Goal: Find specific page/section: Find specific page/section

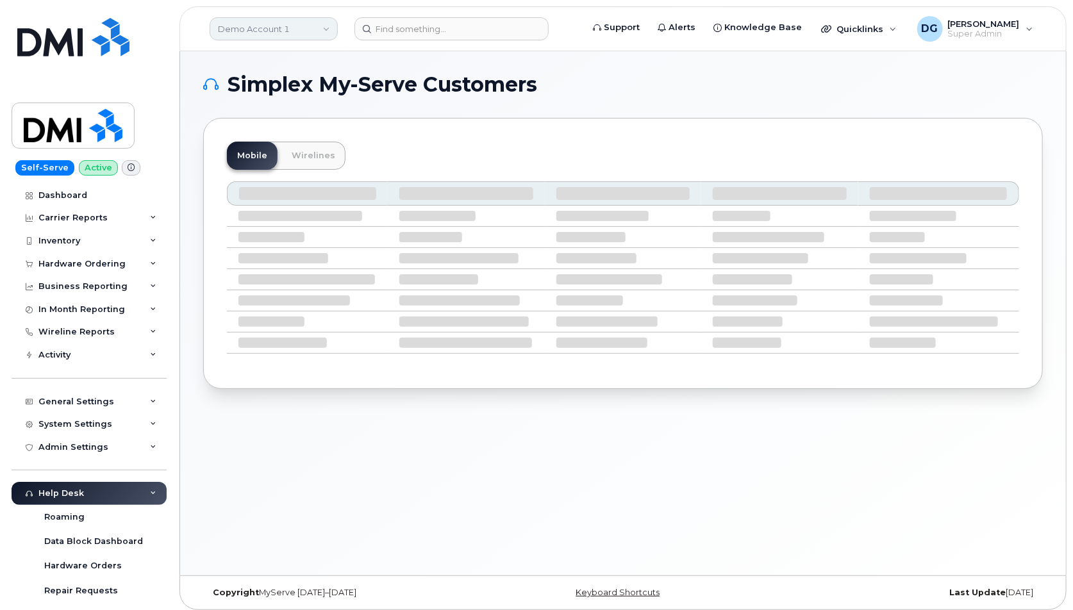
click at [288, 33] on link "Demo Account 1" at bounding box center [274, 28] width 128 height 23
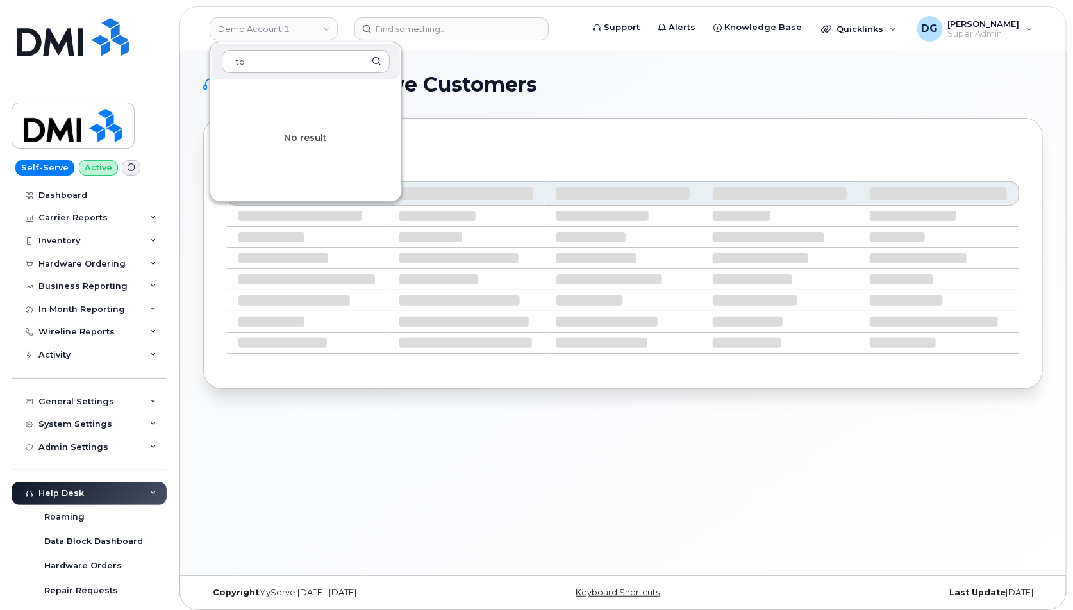
type input "t"
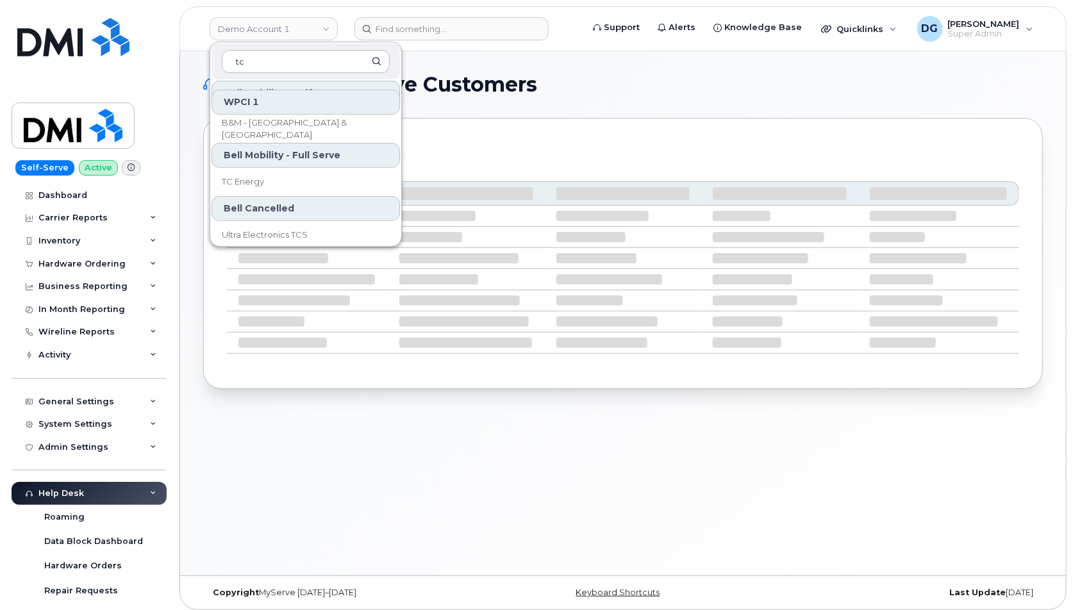
scroll to position [131, 0]
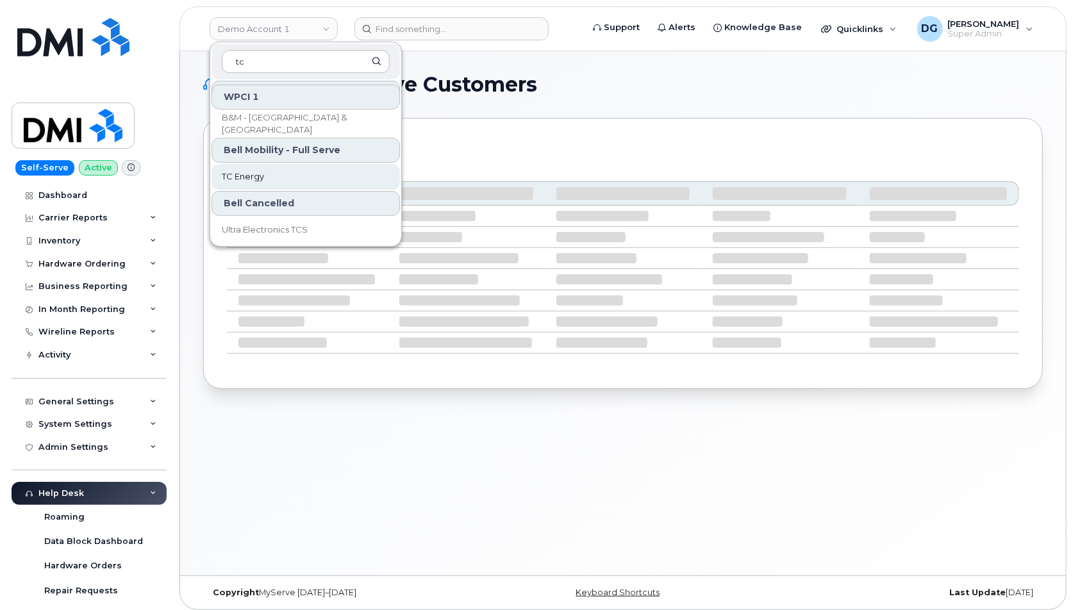
type input "tc"
click at [278, 178] on link "TC Energy" at bounding box center [306, 177] width 188 height 26
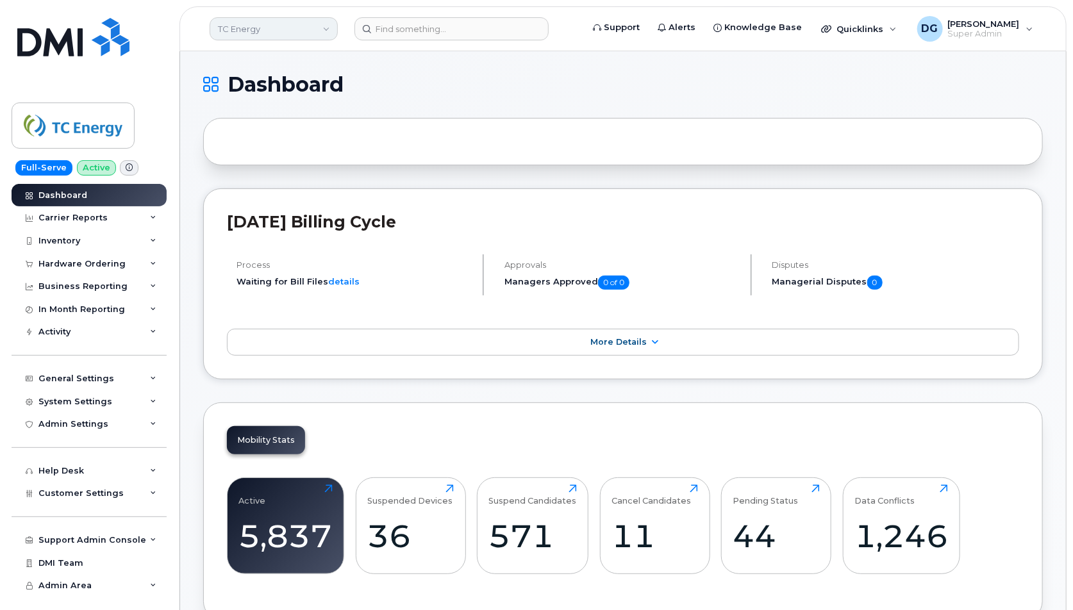
click at [263, 28] on link "TC Energy" at bounding box center [274, 28] width 128 height 23
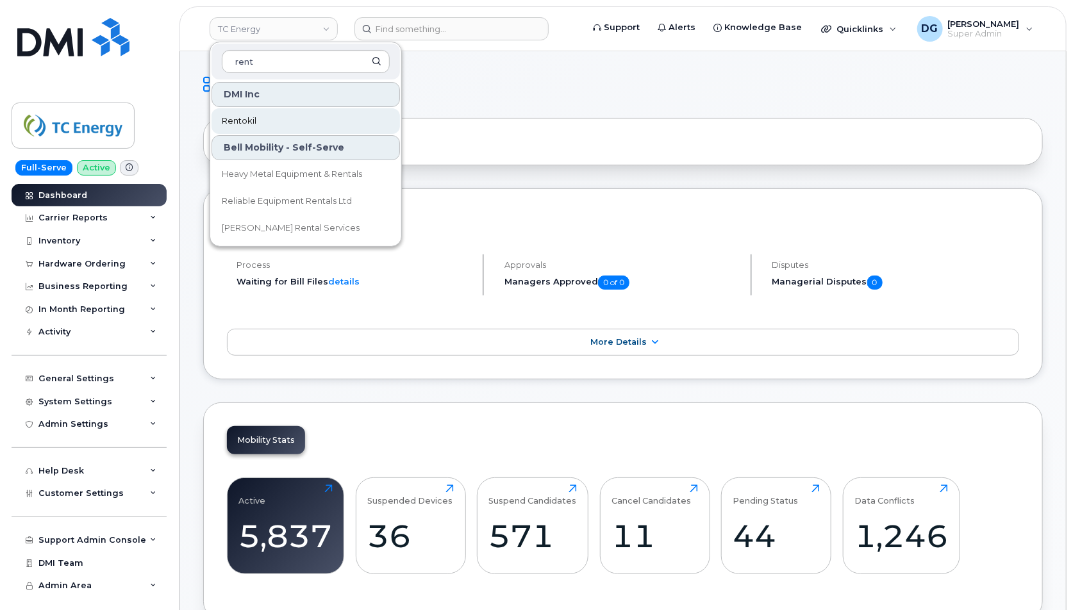
type input "rent"
click at [237, 117] on span "Rentokil" at bounding box center [239, 121] width 35 height 13
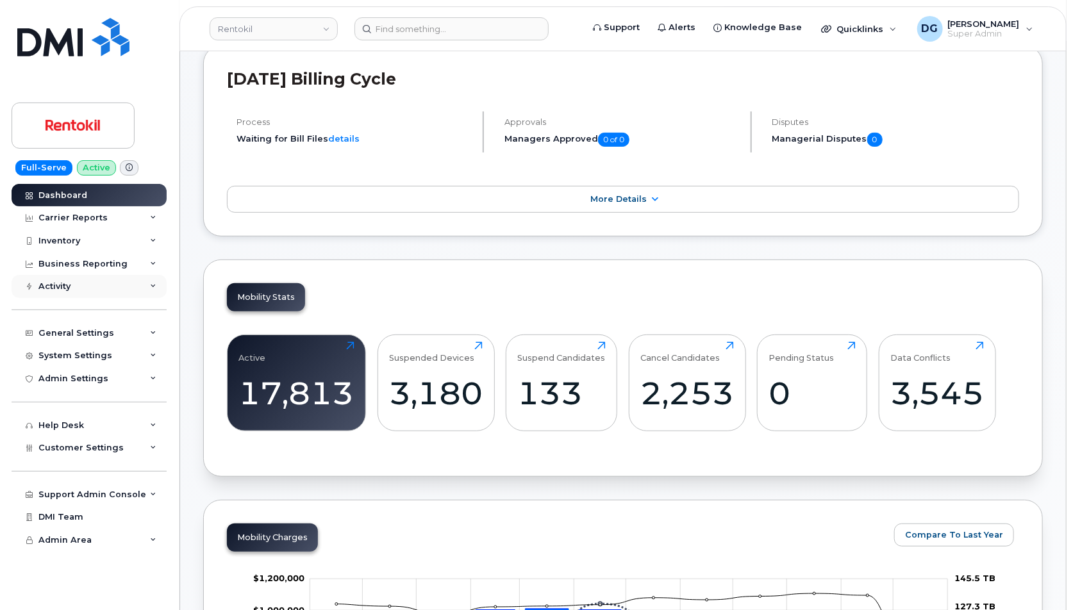
scroll to position [145, 0]
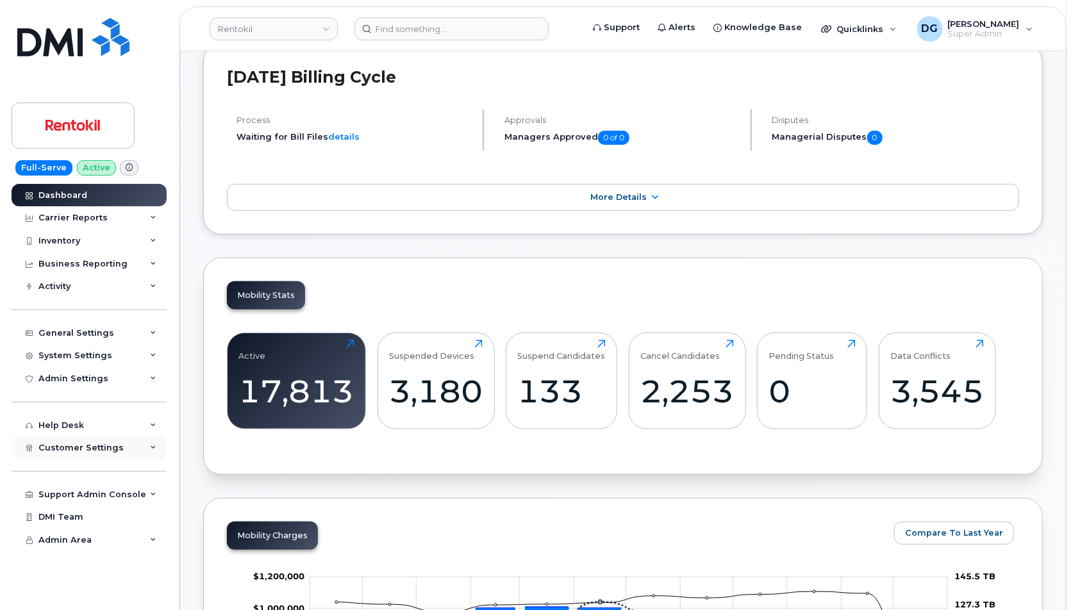
click at [104, 439] on div "Customer Settings" at bounding box center [89, 447] width 155 height 23
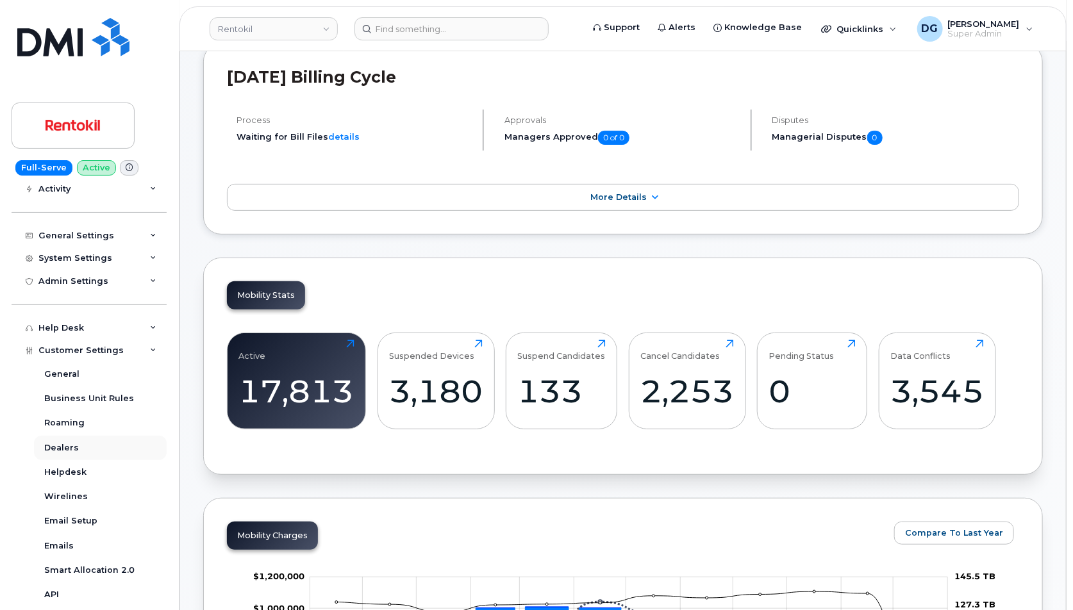
scroll to position [152, 0]
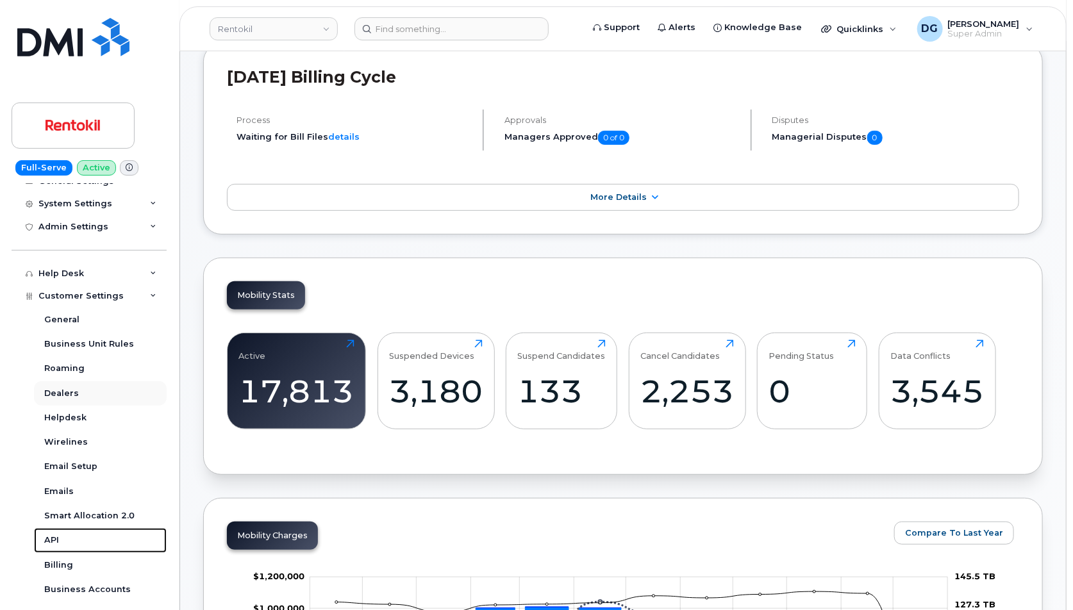
click at [112, 534] on link "API" at bounding box center [100, 540] width 133 height 24
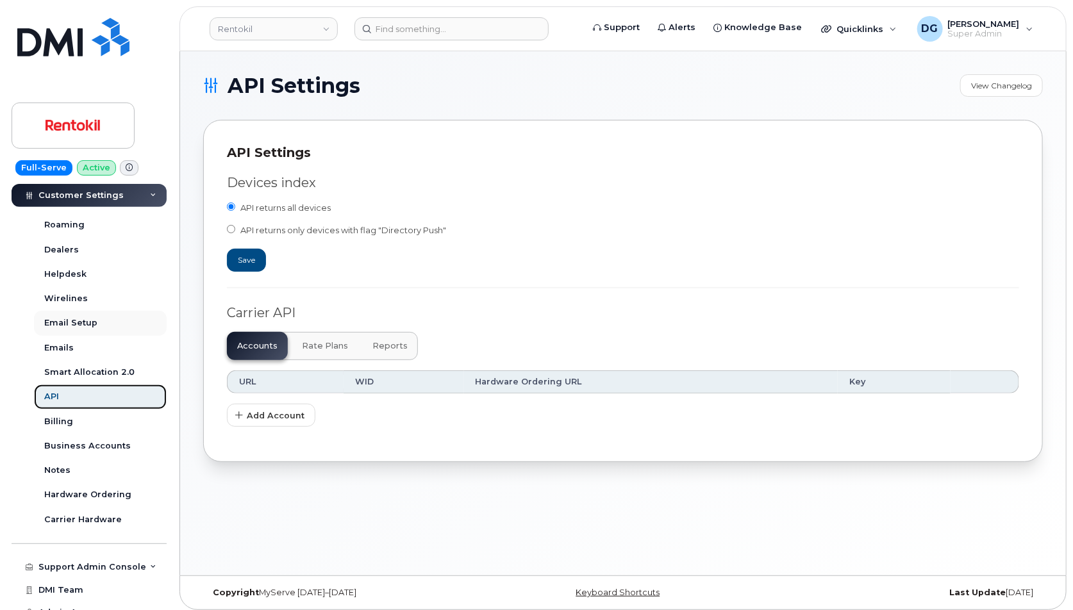
scroll to position [308, 0]
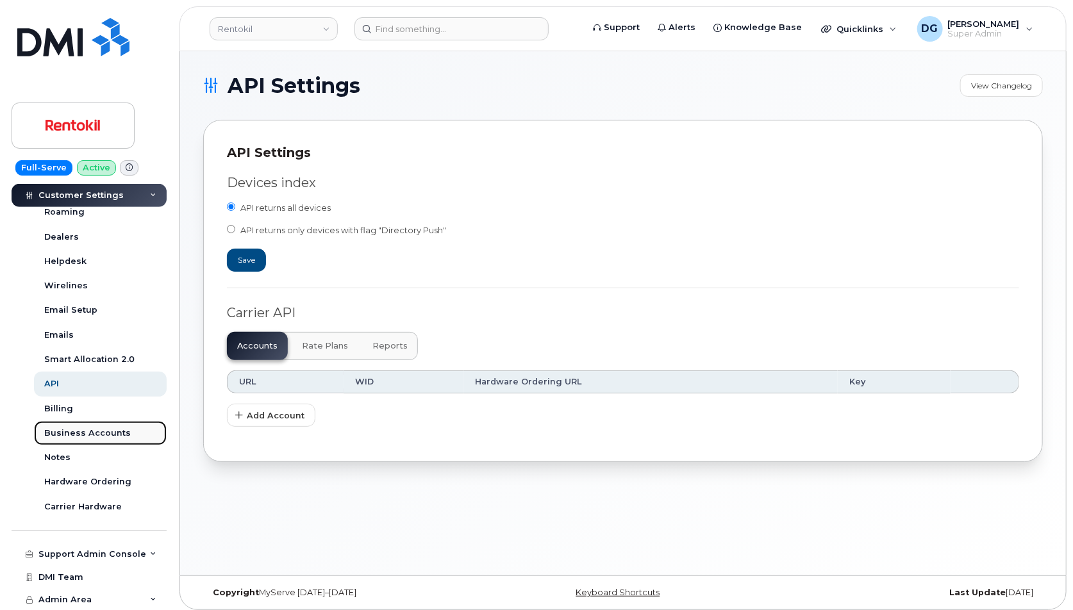
click at [85, 425] on link "Business Accounts" at bounding box center [100, 433] width 133 height 24
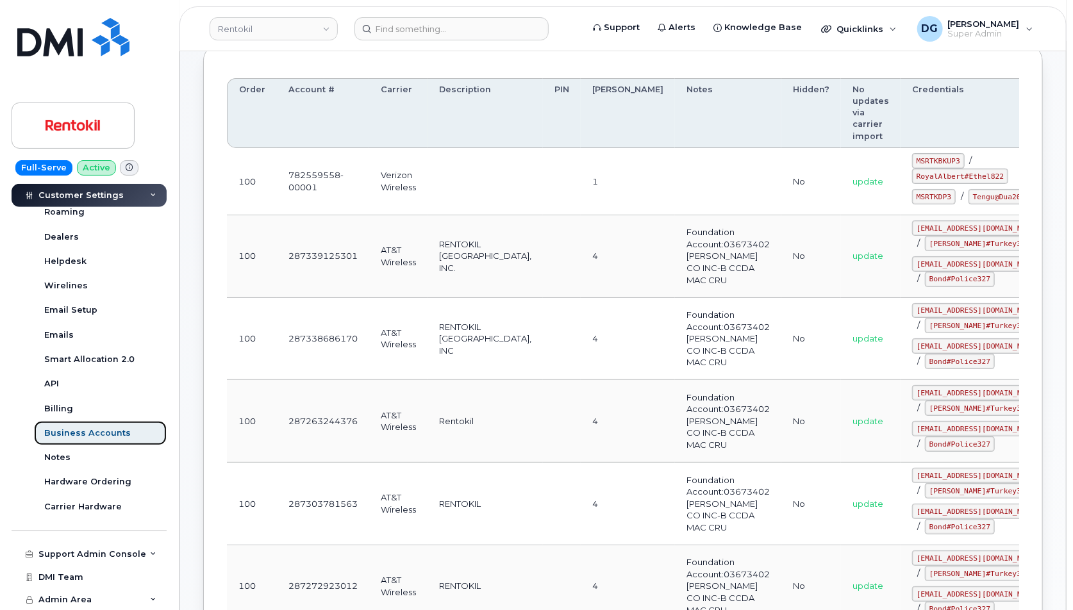
scroll to position [234, 0]
